Goal: Transaction & Acquisition: Purchase product/service

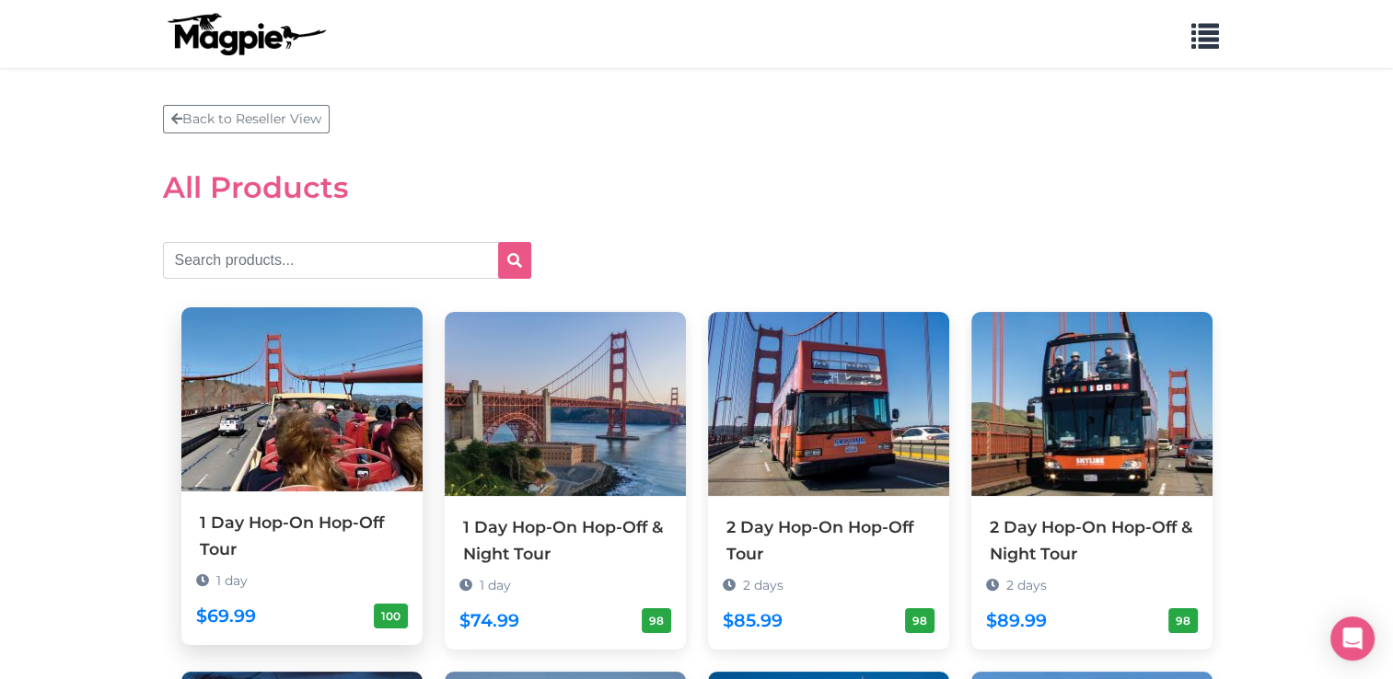
click at [328, 404] on img at bounding box center [301, 399] width 241 height 184
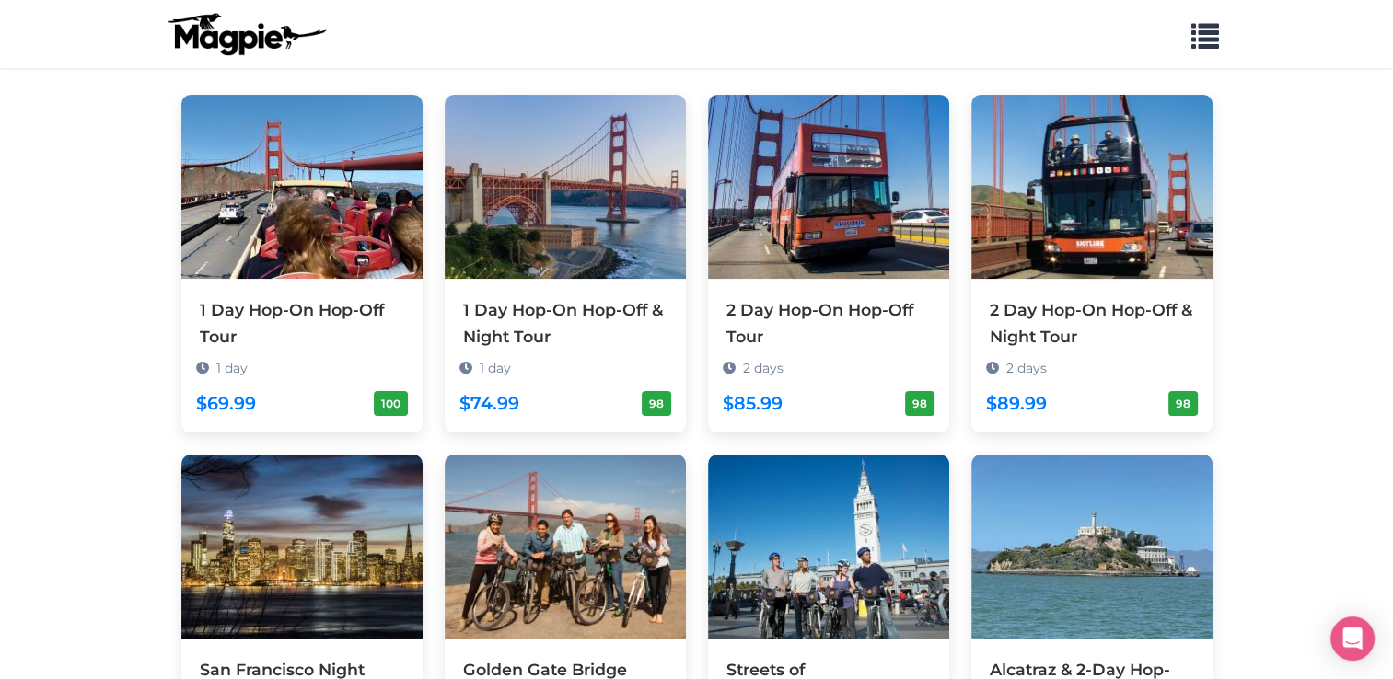
scroll to position [573, 0]
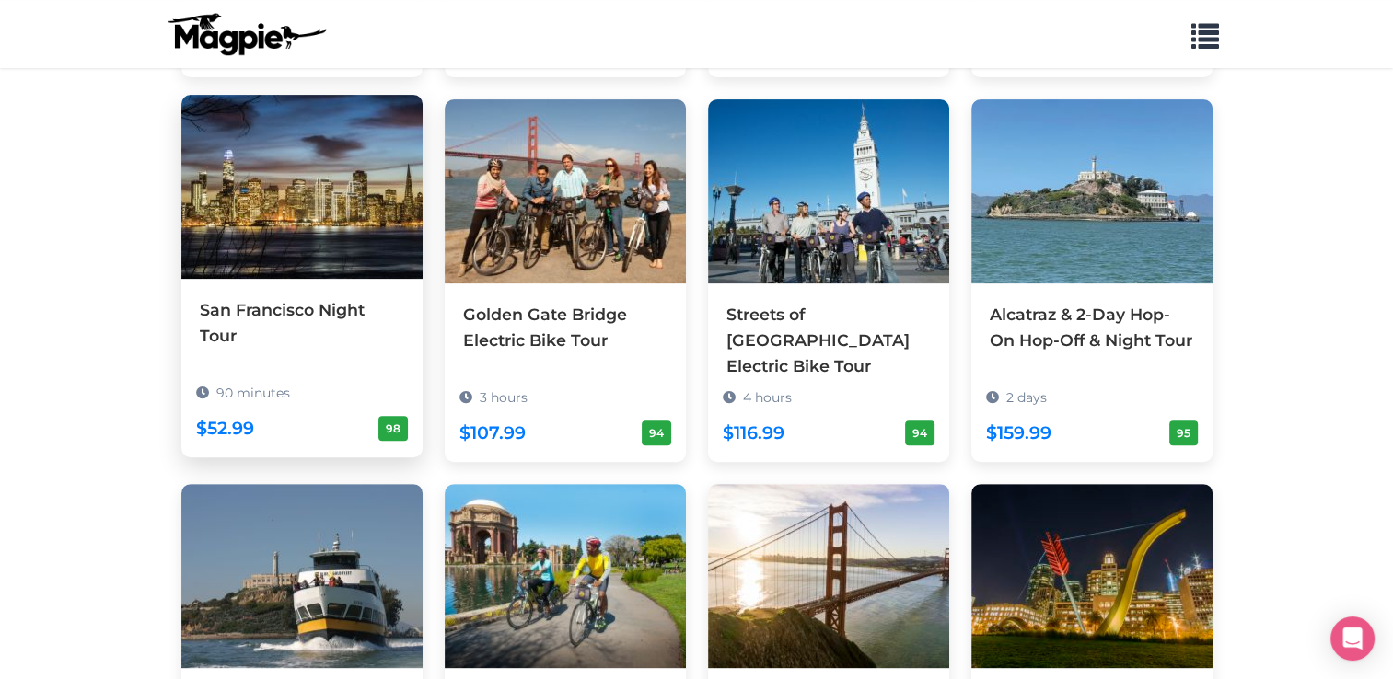
click at [291, 239] on img at bounding box center [301, 187] width 241 height 184
click at [292, 182] on img at bounding box center [301, 187] width 241 height 184
